Goal: Transaction & Acquisition: Purchase product/service

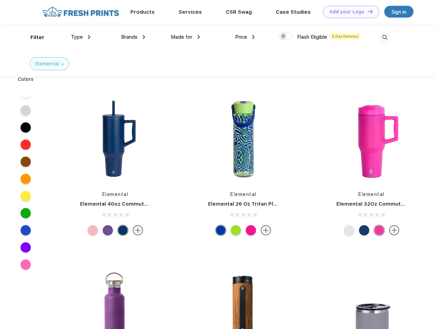
click at [349, 12] on link "Add your Logo Design Tool" at bounding box center [351, 12] width 57 height 12
click at [0, 0] on div "Design Tool" at bounding box center [0, 0] width 0 height 0
click at [368, 11] on link "Add your Logo Design Tool" at bounding box center [351, 12] width 57 height 12
click at [33, 37] on div "Filter" at bounding box center [37, 38] width 14 height 8
click at [81, 37] on span "Type" at bounding box center [77, 37] width 12 height 6
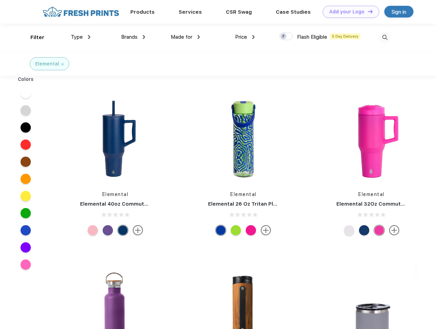
click at [133, 37] on span "Brands" at bounding box center [129, 37] width 16 height 6
click at [186, 37] on span "Made for" at bounding box center [182, 37] width 22 height 6
click at [245, 37] on span "Price" at bounding box center [241, 37] width 12 height 6
click at [286, 37] on div at bounding box center [285, 37] width 13 height 8
click at [284, 37] on input "checkbox" at bounding box center [281, 34] width 4 height 4
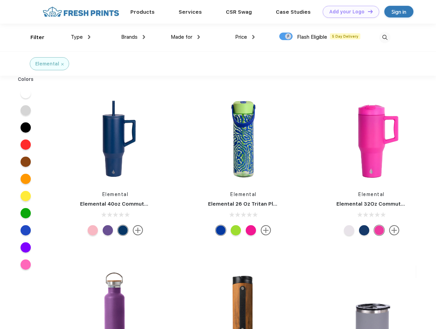
click at [385, 37] on img at bounding box center [384, 37] width 11 height 11
